Goal: Check status

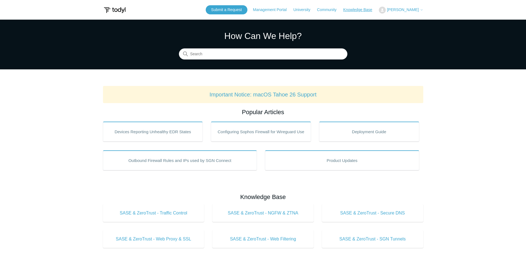
click at [357, 9] on link "Knowledge Base" at bounding box center [360, 10] width 34 height 6
click at [411, 9] on span "[PERSON_NAME]" at bounding box center [402, 9] width 32 height 4
click at [400, 20] on link "My Support Requests" at bounding box center [406, 22] width 54 height 10
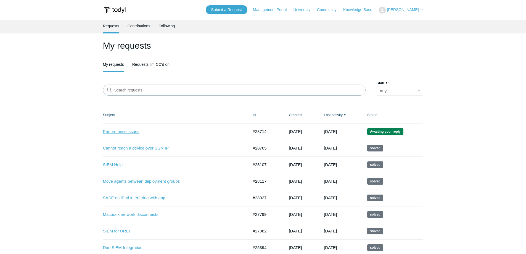
click at [127, 130] on link "Performance issues" at bounding box center [171, 131] width 137 height 6
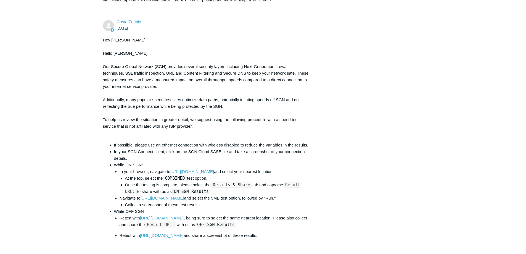
scroll to position [496, 0]
